Goal: Information Seeking & Learning: Learn about a topic

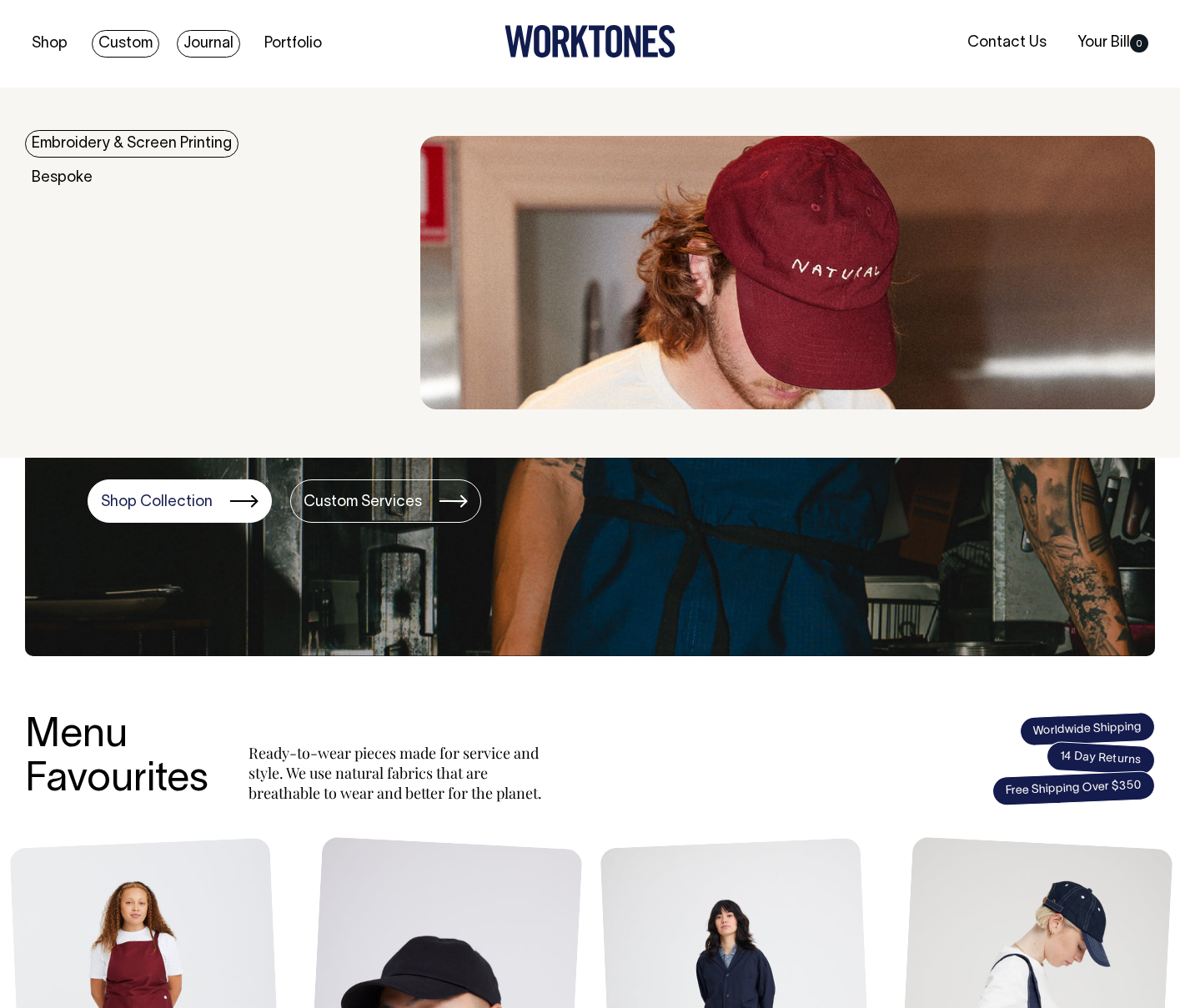
click at [191, 43] on link "Journal" at bounding box center [208, 43] width 63 height 27
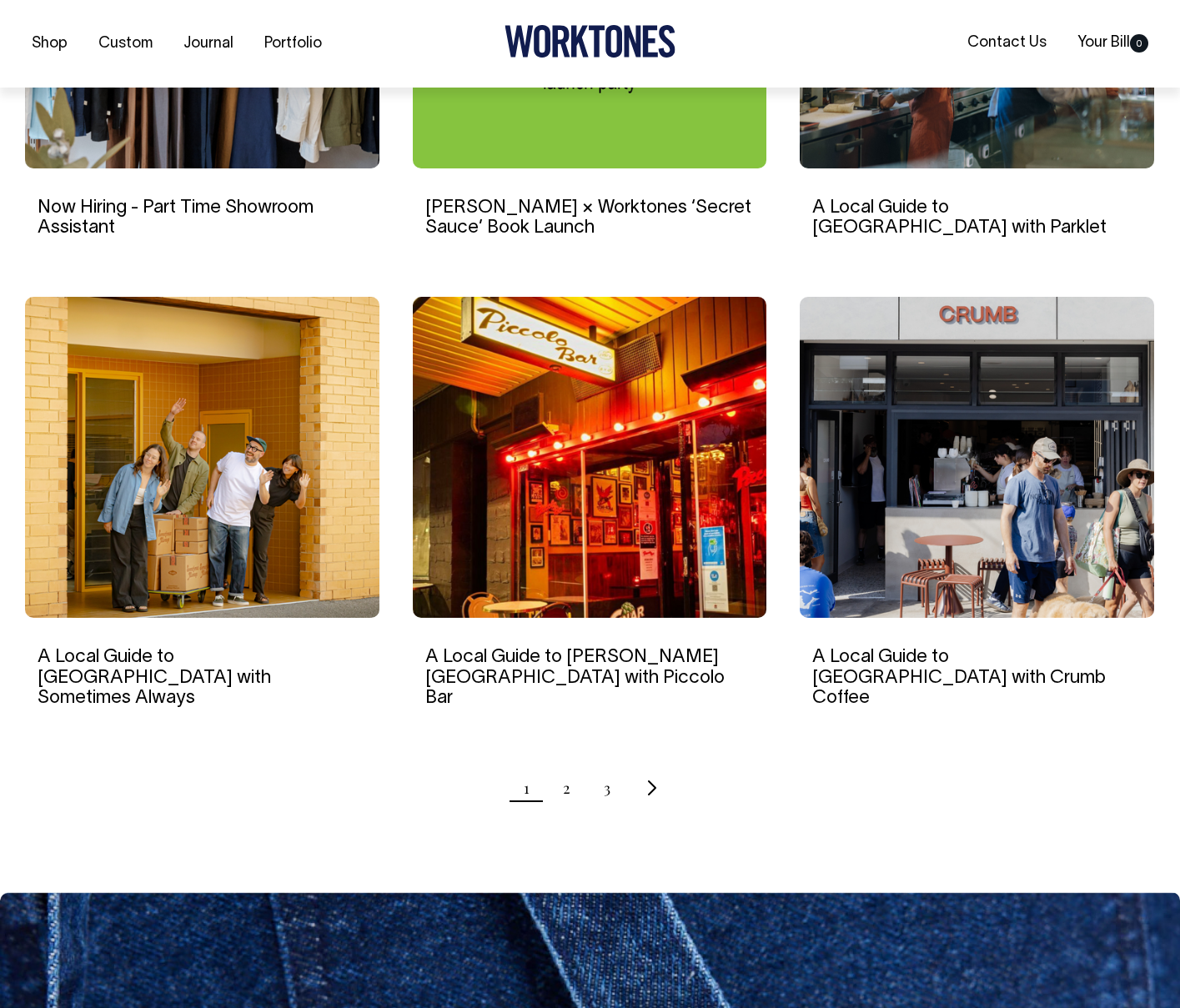
click at [174, 146] on img at bounding box center [202, 7] width 354 height 322
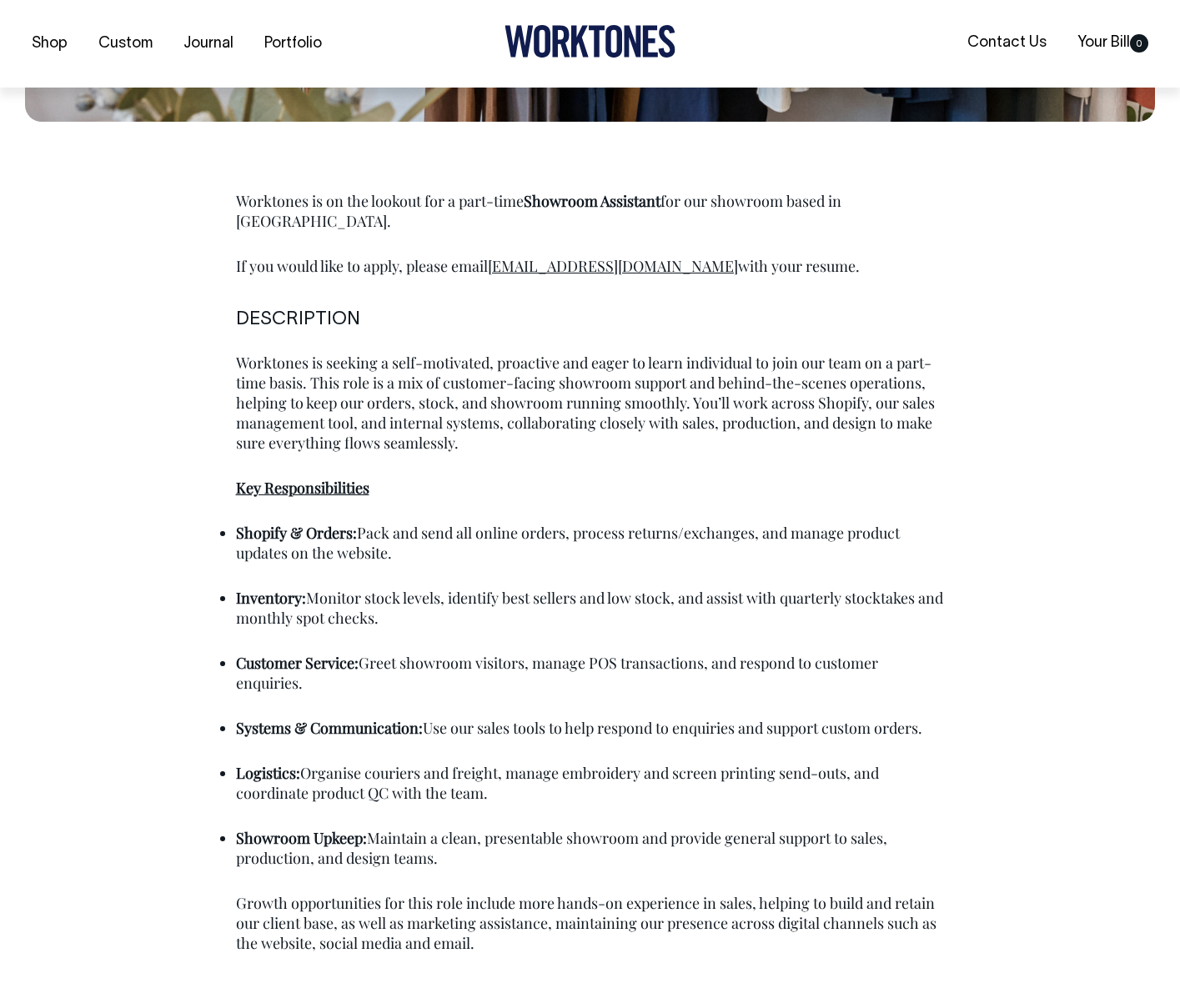
scroll to position [758, 0]
